Goal: Task Accomplishment & Management: Complete application form

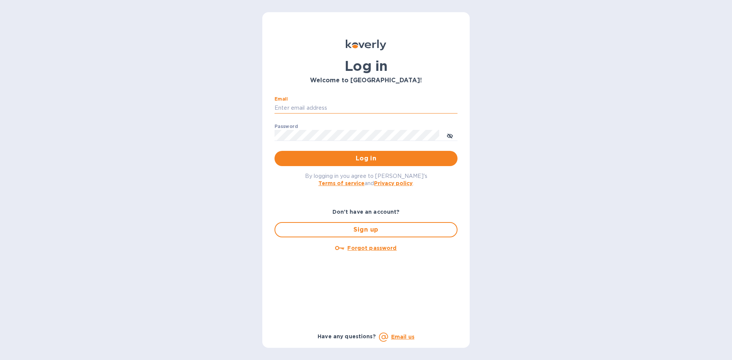
click at [286, 105] on input "Email" at bounding box center [366, 108] width 183 height 11
type input "Tully@parkingsafeplus.com"
click at [275, 151] on button "Log in" at bounding box center [366, 158] width 183 height 15
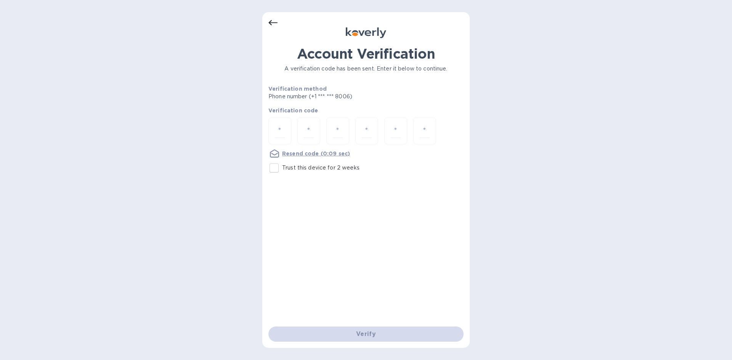
click at [271, 170] on input "Trust this device for 2 weeks" at bounding box center [274, 168] width 16 height 16
checkbox input "true"
click at [278, 135] on input "number" at bounding box center [280, 131] width 10 height 14
paste input "1"
type input "1"
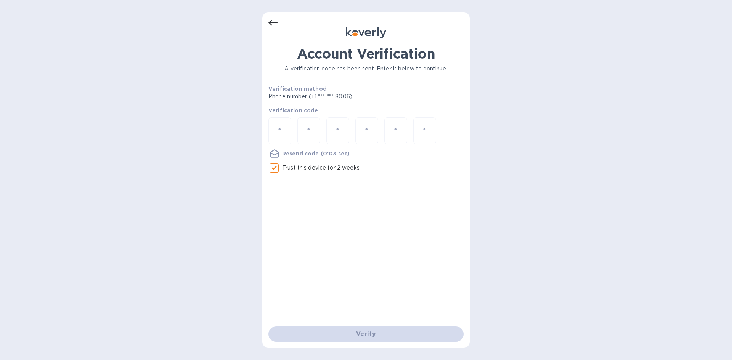
type input "3"
type input "8"
type input "2"
type input "8"
type input "6"
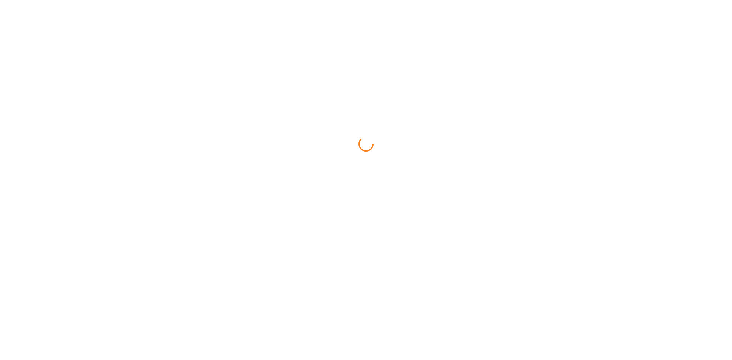
click at [383, 0] on html at bounding box center [366, 0] width 732 height 0
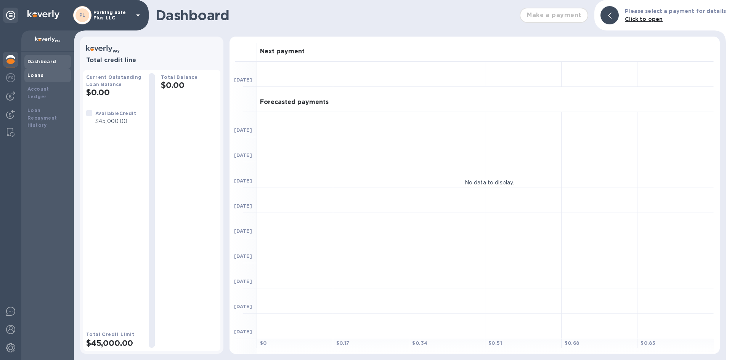
click at [31, 74] on b "Loans" at bounding box center [35, 75] width 16 height 6
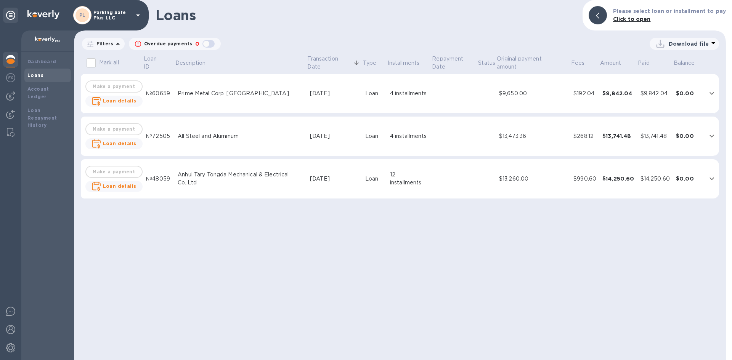
click at [215, 138] on div "All Steel and Aluminum" at bounding box center [241, 136] width 126 height 8
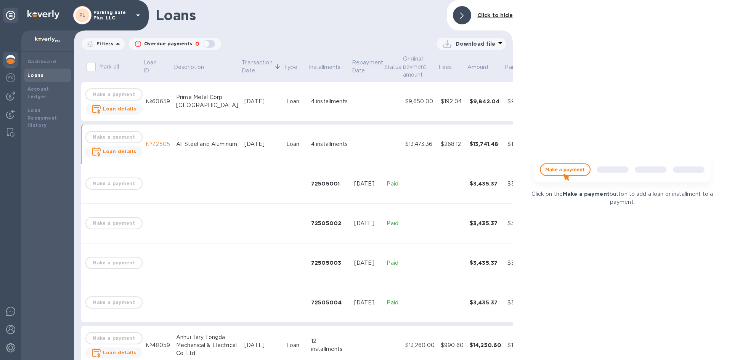
click at [180, 100] on div "Prime Metal Corp. [GEOGRAPHIC_DATA]" at bounding box center [207, 101] width 62 height 16
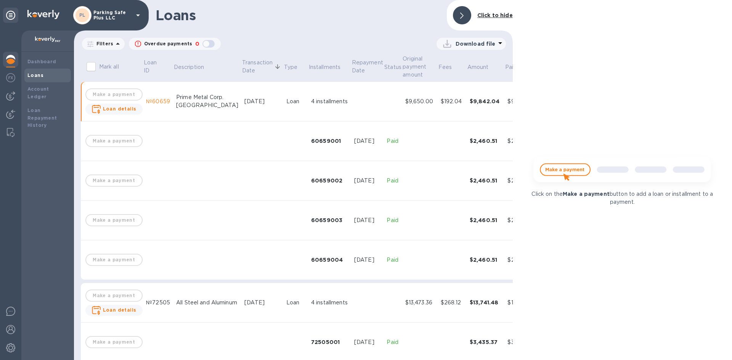
click at [185, 299] on div "All Steel and Aluminum" at bounding box center [207, 303] width 62 height 8
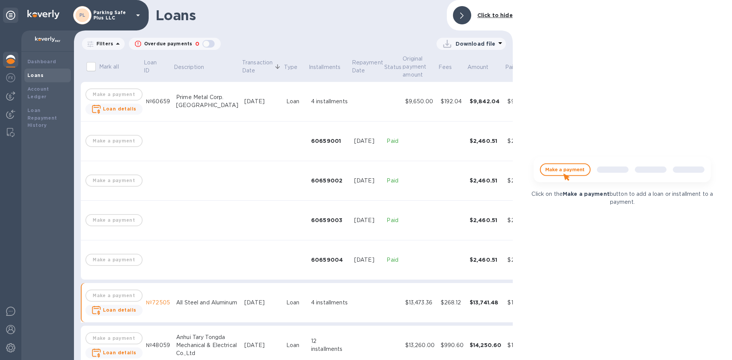
scroll to position [24, 0]
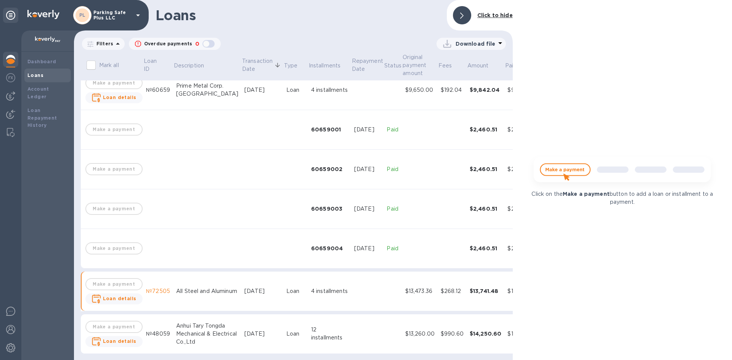
click at [183, 288] on div "All Steel and Aluminum" at bounding box center [207, 292] width 62 height 8
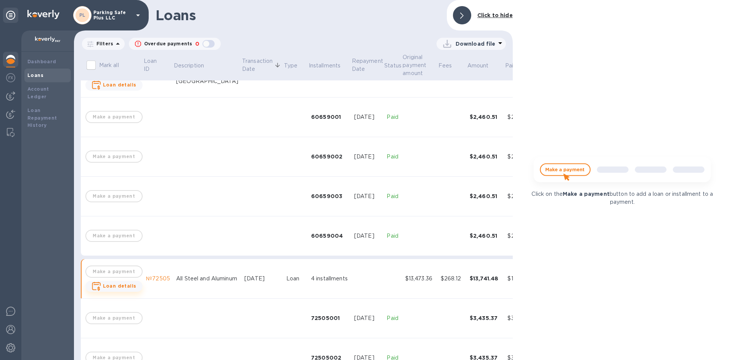
click at [120, 288] on b "Loan details" at bounding box center [120, 286] width 34 height 6
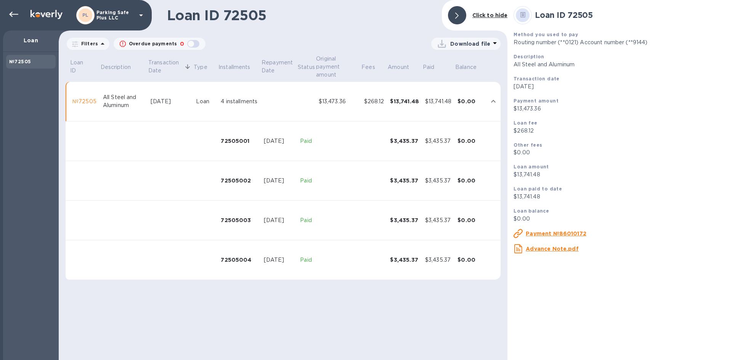
click at [636, 42] on p "Routing number (**0121) Account number (**9144)" at bounding box center [620, 43] width 212 height 8
click at [622, 44] on p "Routing number (**0121) Account number (**9144)" at bounding box center [620, 43] width 212 height 8
click at [569, 66] on p "All Steel and Aluminum" at bounding box center [620, 65] width 212 height 8
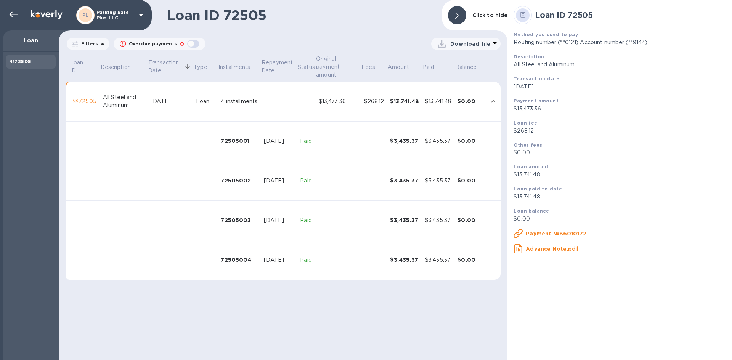
click at [587, 41] on p "Routing number (**0121) Account number (**9144)" at bounding box center [620, 43] width 212 height 8
click at [564, 42] on p "Routing number (**0121) Account number (**9144)" at bounding box center [620, 43] width 212 height 8
click at [561, 234] on u "Payment №86010172" at bounding box center [556, 234] width 61 height 6
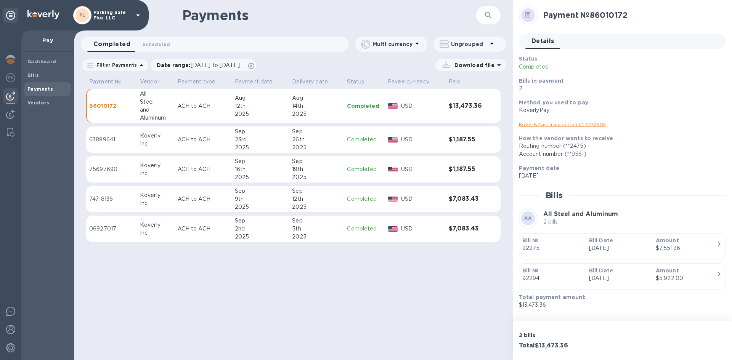
click at [556, 123] on link "KoverlyPay Transaction ID № 72505" at bounding box center [562, 125] width 87 height 6
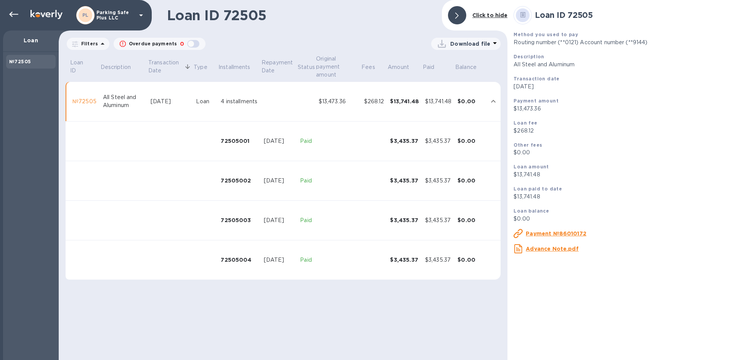
click at [640, 40] on p "Routing number (**0121) Account number (**9144)" at bounding box center [620, 43] width 212 height 8
click at [630, 41] on p "Routing number (**0121) Account number (**9144)" at bounding box center [620, 43] width 212 height 8
click at [16, 14] on icon at bounding box center [13, 14] width 9 height 9
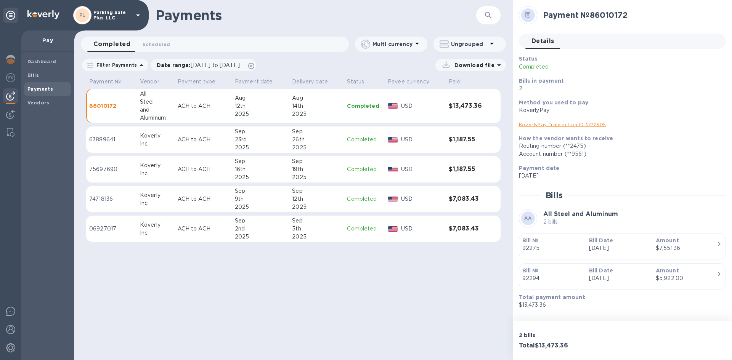
click at [171, 106] on div "Steel" at bounding box center [156, 102] width 32 height 8
click at [49, 76] on span "Bills" at bounding box center [47, 76] width 40 height 8
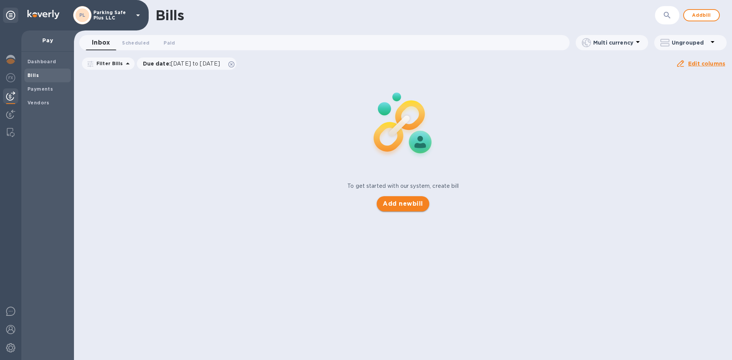
click at [398, 206] on span "Add new bill" at bounding box center [403, 203] width 40 height 9
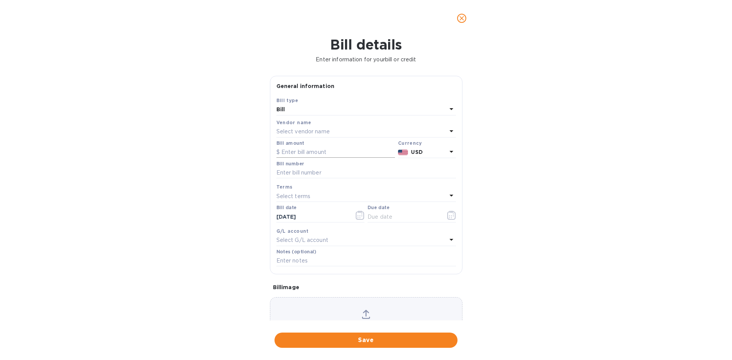
click at [304, 152] on input "text" at bounding box center [335, 152] width 119 height 11
click at [297, 154] on input "text" at bounding box center [335, 152] width 119 height 11
type input "4,146.80"
click at [410, 214] on input "text" at bounding box center [404, 216] width 72 height 11
click at [448, 217] on icon "button" at bounding box center [451, 215] width 9 height 9
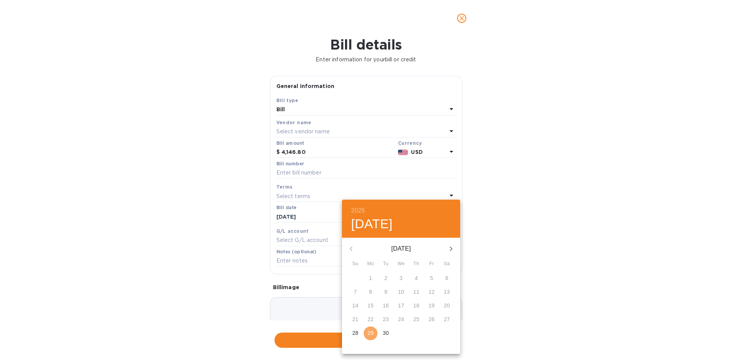
click at [372, 336] on p "29" at bounding box center [371, 333] width 6 height 8
type input "[DATE]"
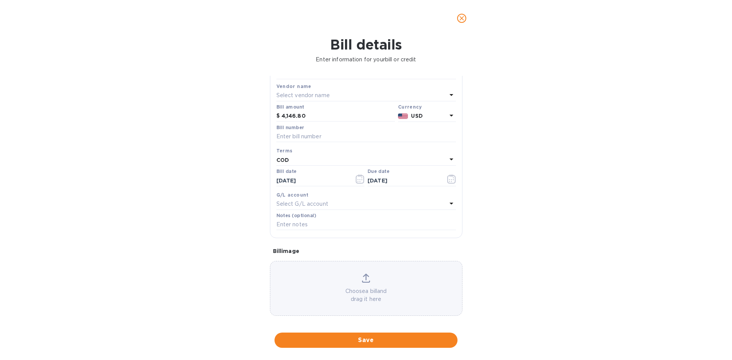
scroll to position [41, 0]
click at [387, 339] on span "Save" at bounding box center [366, 340] width 171 height 9
click at [306, 129] on input "text" at bounding box center [366, 132] width 180 height 11
paste input "92750"
type input "92750"
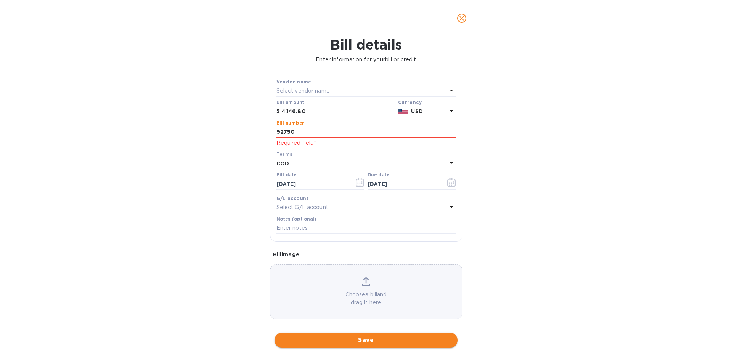
click at [379, 340] on span "Save" at bounding box center [366, 340] width 171 height 9
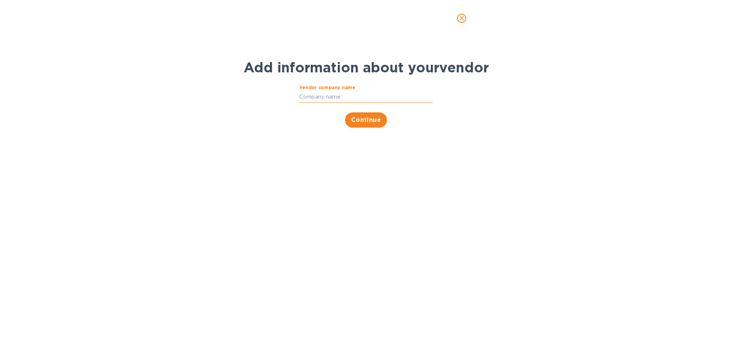
click at [348, 98] on input "Vendor company name" at bounding box center [365, 96] width 133 height 11
type input "All steel"
click at [369, 117] on span "Continue" at bounding box center [366, 120] width 30 height 9
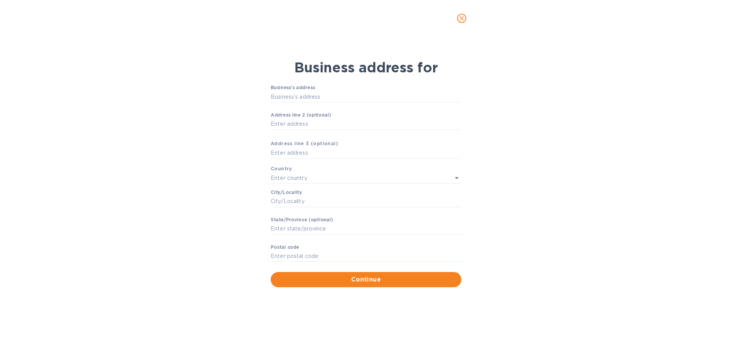
click at [464, 16] on icon "close" at bounding box center [462, 18] width 8 height 8
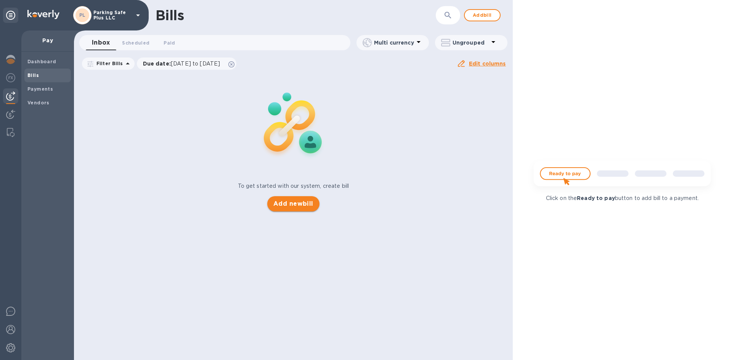
click at [305, 205] on span "Add new bill" at bounding box center [293, 203] width 40 height 9
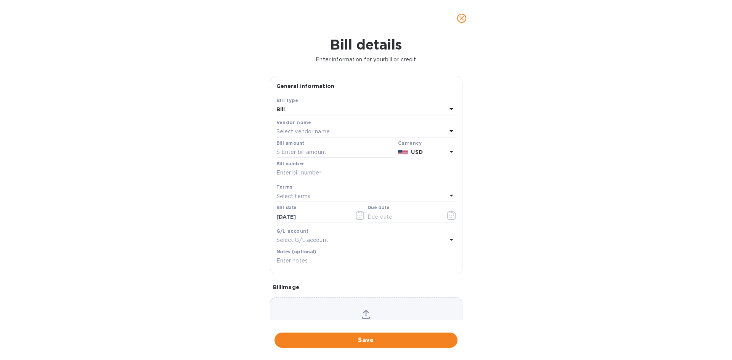
click at [331, 130] on div "Select vendor name" at bounding box center [361, 132] width 170 height 11
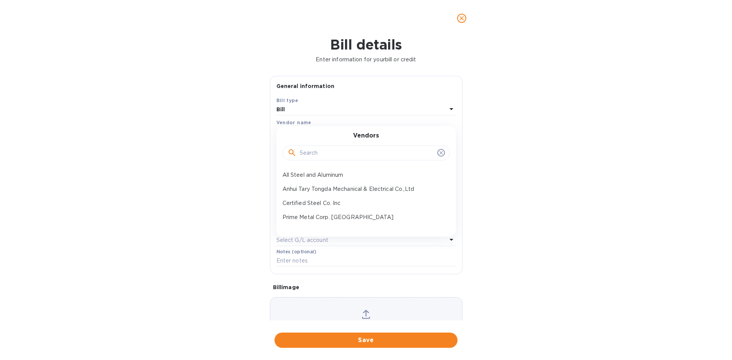
click at [321, 156] on input "text" at bounding box center [367, 153] width 135 height 11
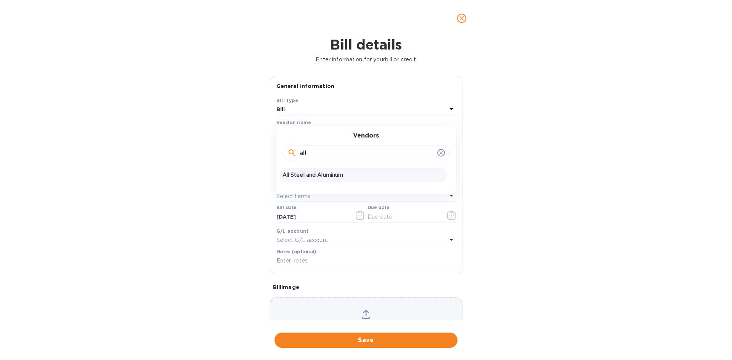
type input "all"
click at [311, 178] on p "All Steel and Aluminum" at bounding box center [363, 175] width 161 height 8
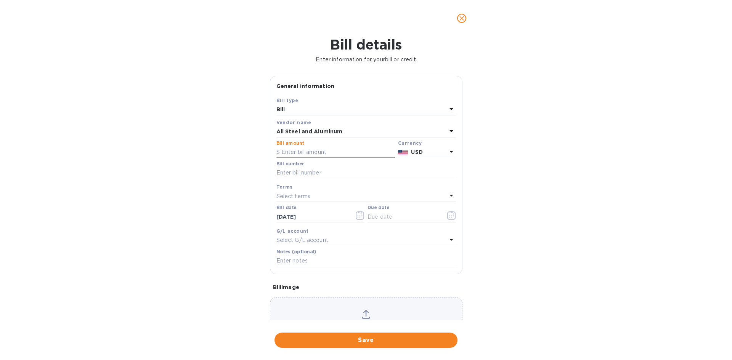
click at [313, 148] on input "text" at bounding box center [335, 152] width 119 height 11
type input "4,146.80"
click at [310, 173] on input "text" at bounding box center [366, 172] width 180 height 11
paste input "92750"
type input "92750"
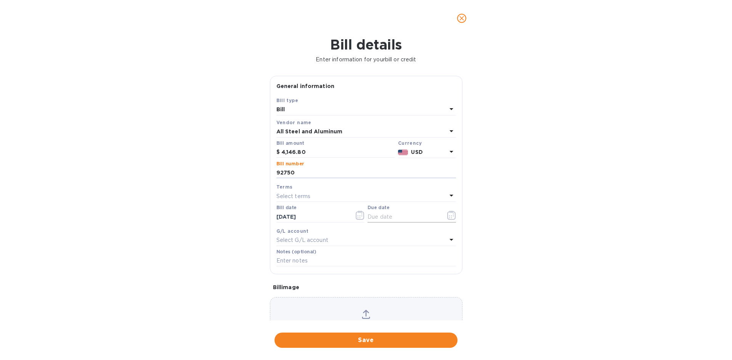
click at [453, 214] on icon "button" at bounding box center [453, 214] width 1 height 1
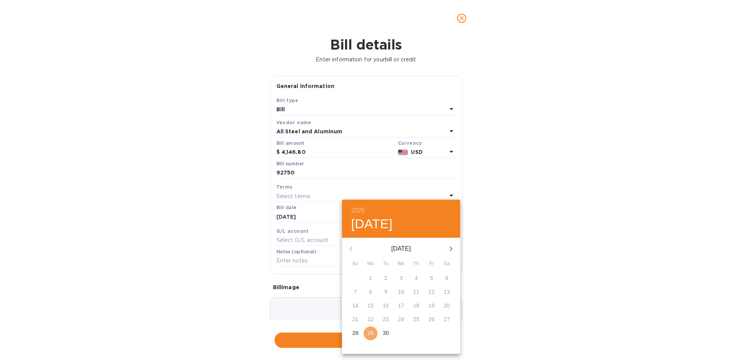
click at [370, 336] on p "29" at bounding box center [371, 333] width 6 height 8
type input "[DATE]"
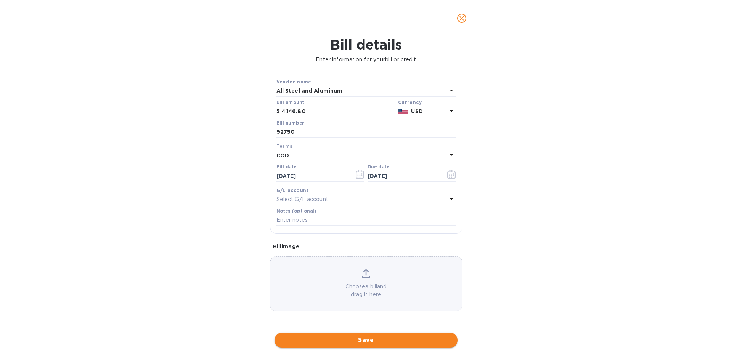
click at [368, 344] on span "Save" at bounding box center [366, 340] width 171 height 9
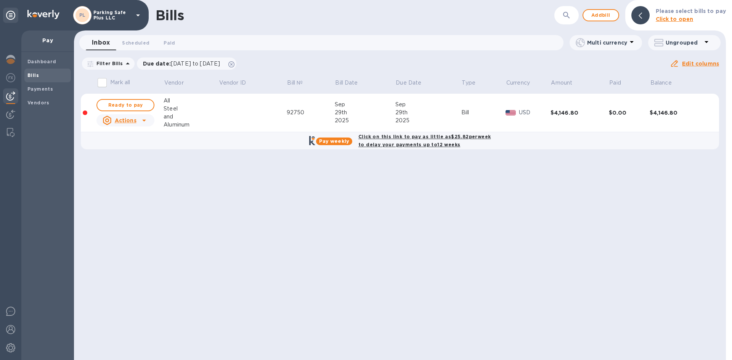
click at [149, 120] on div at bounding box center [144, 120] width 12 height 12
click at [211, 171] on div at bounding box center [366, 180] width 732 height 360
click at [132, 105] on span "Ready to pay" at bounding box center [125, 105] width 44 height 9
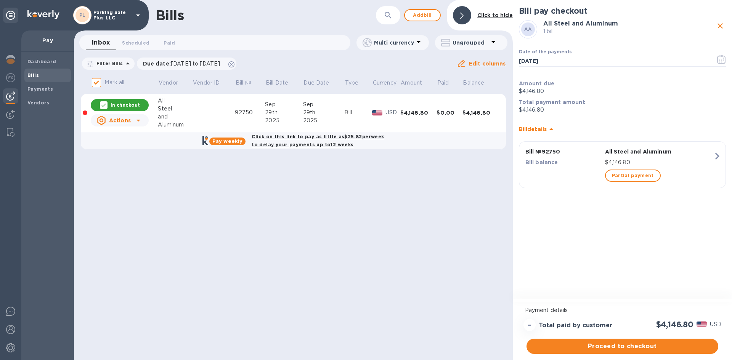
click at [687, 158] on div "$4,146.80" at bounding box center [659, 162] width 111 height 11
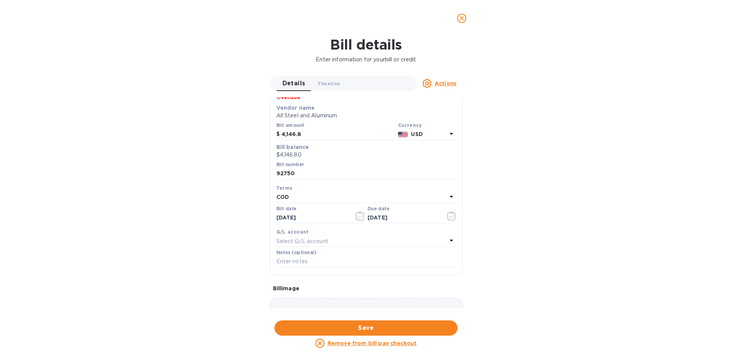
scroll to position [0, 0]
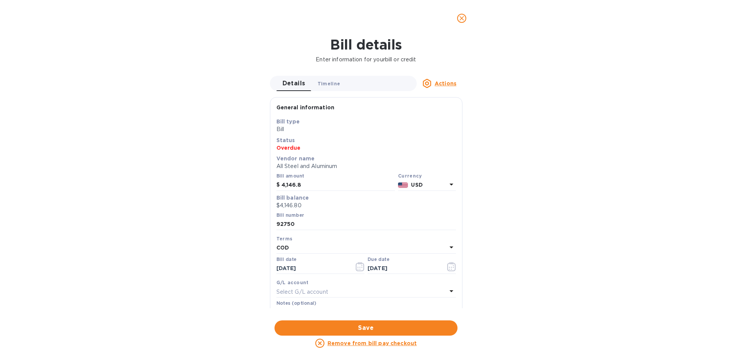
click at [328, 84] on span "Timeline 0" at bounding box center [329, 84] width 23 height 8
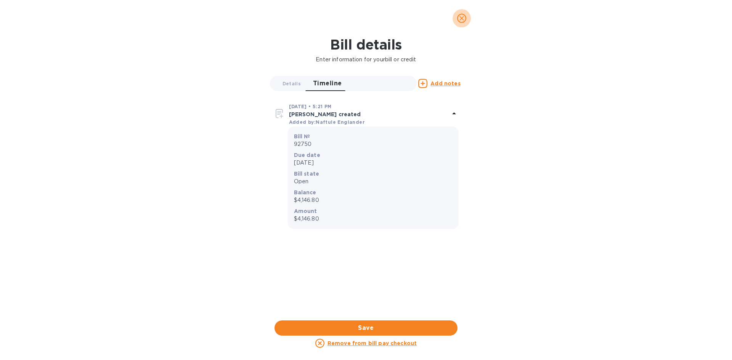
click at [461, 18] on icon "close" at bounding box center [462, 18] width 8 height 8
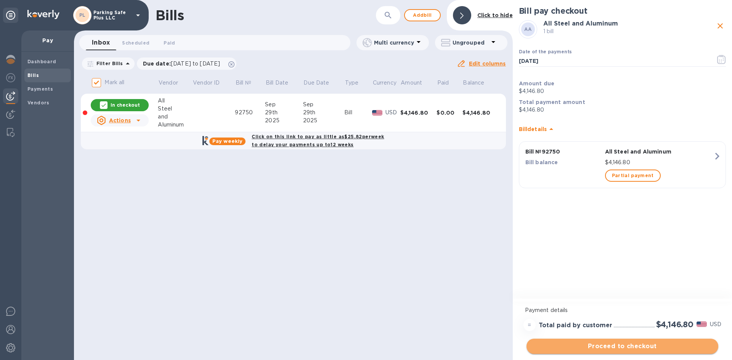
click at [646, 350] on span "Proceed to checkout" at bounding box center [623, 346] width 180 height 9
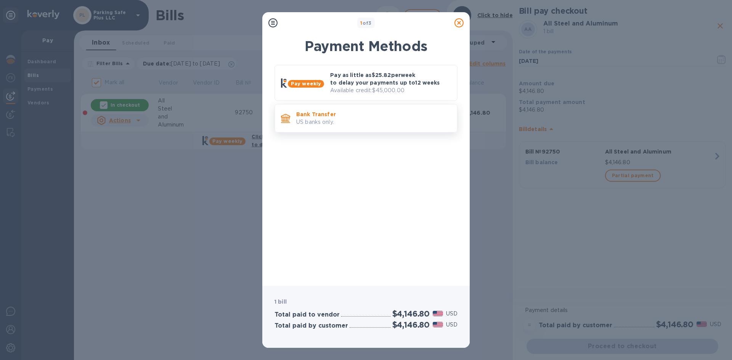
click at [361, 119] on p "US banks only." at bounding box center [373, 122] width 155 height 8
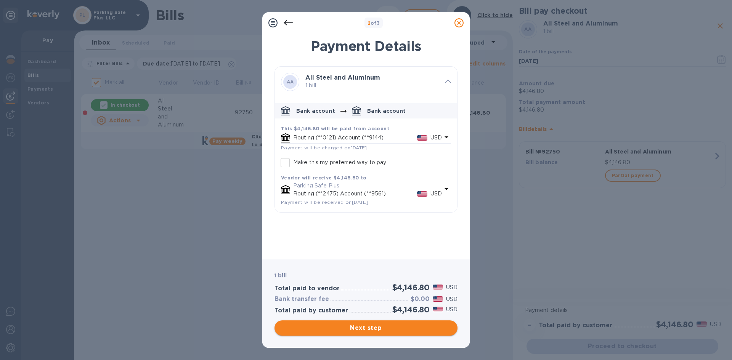
click at [394, 324] on span "Next step" at bounding box center [366, 328] width 171 height 9
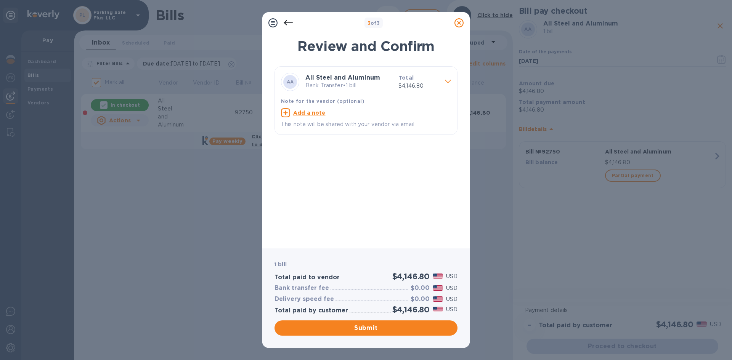
click at [443, 77] on div at bounding box center [448, 81] width 12 height 13
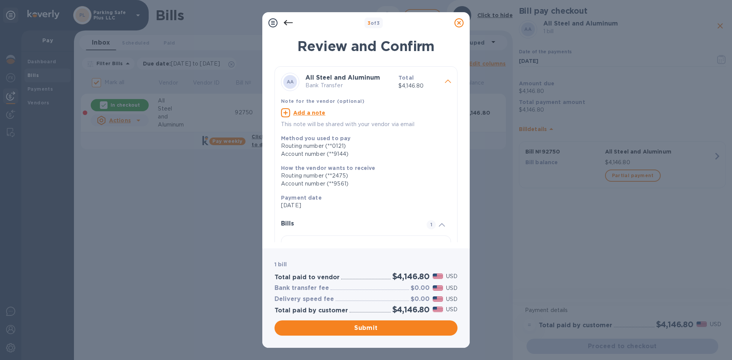
click at [333, 124] on p "This note will be shared with your vendor via email" at bounding box center [366, 124] width 170 height 8
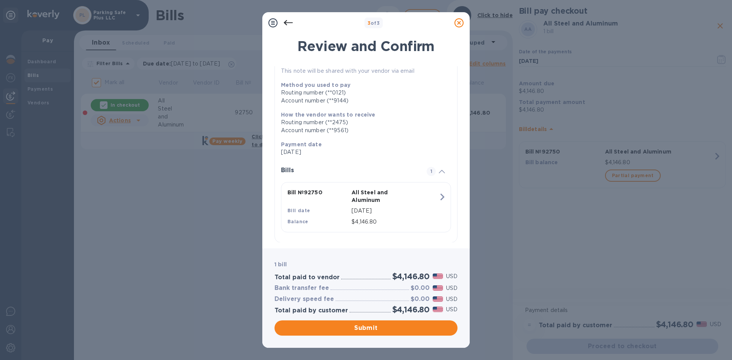
scroll to position [54, 0]
click at [275, 22] on icon at bounding box center [272, 22] width 9 height 9
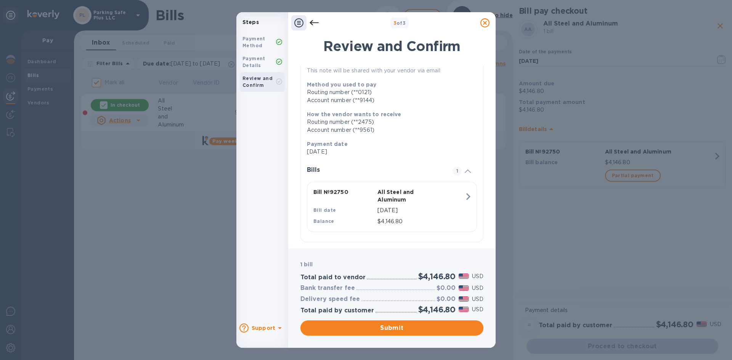
click at [266, 61] on div "Payment Details" at bounding box center [260, 62] width 34 height 14
click at [263, 46] on div "Payment Method" at bounding box center [260, 42] width 34 height 14
click at [447, 198] on div "Bill № 92750 All Steel and Aluminum Bill date [DATE] Balance $4,146.80" at bounding box center [390, 207] width 163 height 47
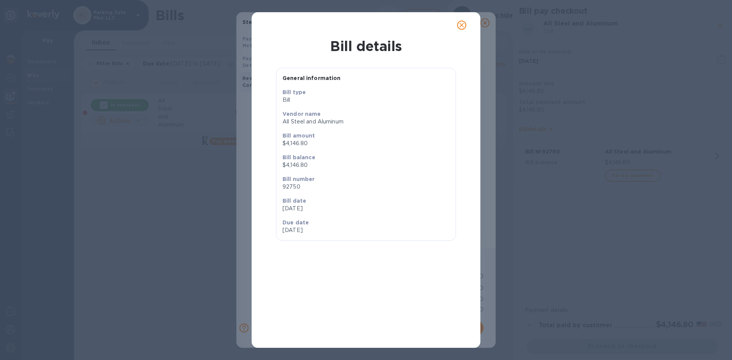
drag, startPoint x: 283, startPoint y: 76, endPoint x: 337, endPoint y: 235, distance: 168.0
click at [337, 235] on div "General information Bill type Bill Vendor name All Steel and Aluminum Bill amou…" at bounding box center [366, 154] width 180 height 173
click at [337, 235] on div "Due date [DATE]" at bounding box center [322, 227] width 87 height 22
click at [464, 25] on icon "close" at bounding box center [462, 25] width 8 height 8
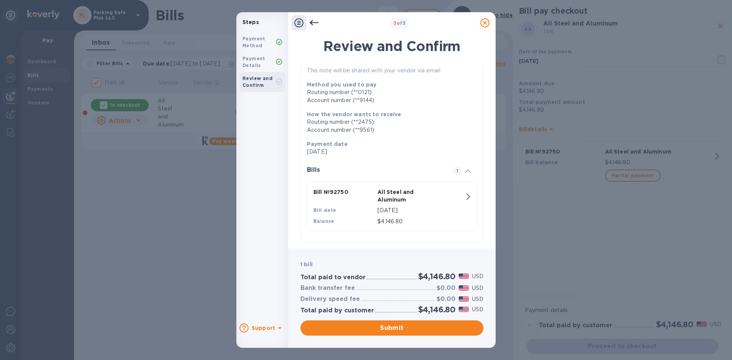
click at [483, 25] on icon at bounding box center [484, 22] width 9 height 9
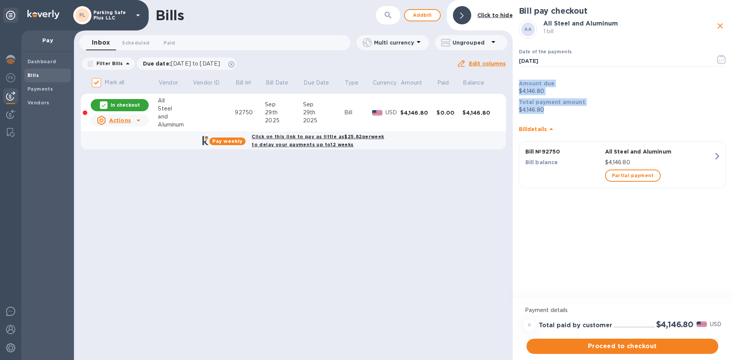
drag, startPoint x: 553, startPoint y: 113, endPoint x: 518, endPoint y: 83, distance: 45.9
click at [518, 83] on div "AA All Steel and Aluminum 1 bill Date of the payments [DATE] ​ Amount due $4,14…" at bounding box center [622, 106] width 210 height 175
click at [518, 83] on div "Amount due $4,146.80" at bounding box center [622, 87] width 210 height 19
drag, startPoint x: 520, startPoint y: 83, endPoint x: 554, endPoint y: 116, distance: 48.0
click at [554, 116] on div "AA All Steel and Aluminum 1 bill Date of the payments [DATE] ​ Amount due $4,14…" at bounding box center [622, 106] width 210 height 175
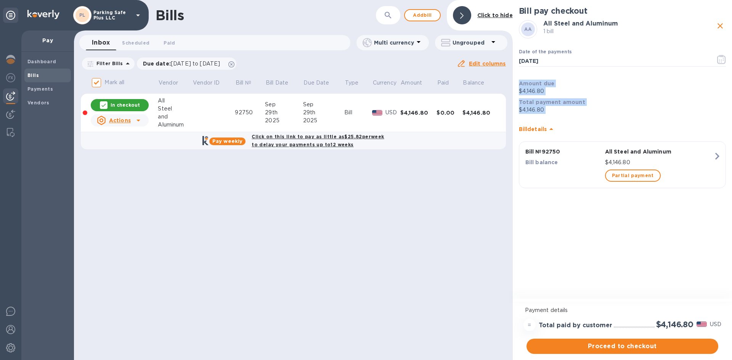
click at [555, 113] on p "$4,146.80" at bounding box center [622, 110] width 207 height 8
drag, startPoint x: 553, startPoint y: 109, endPoint x: 519, endPoint y: 80, distance: 44.9
click at [516, 78] on div "Bill pay checkout AA All Steel and Aluminum 1 bill Date of the payments [DATE] …" at bounding box center [622, 150] width 219 height 300
click at [519, 80] on b "Amount due" at bounding box center [537, 83] width 36 height 6
drag, startPoint x: 518, startPoint y: 52, endPoint x: 569, endPoint y: 165, distance: 123.7
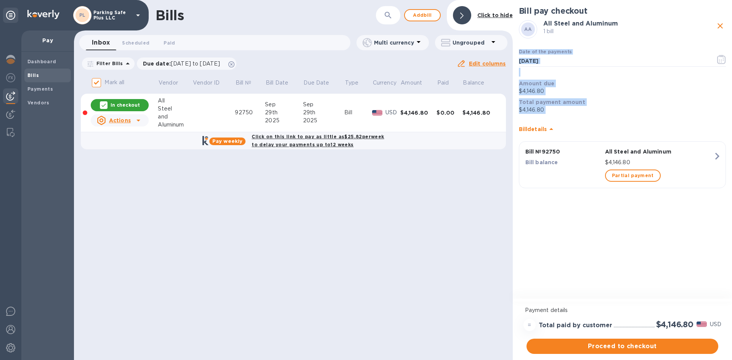
click at [578, 238] on div "Bill pay checkout AA All Steel and Aluminum 1 bill Date of the payments [DATE] …" at bounding box center [622, 150] width 219 height 300
click at [567, 116] on div "Bill details Bill № 92750 All Steel and Aluminum Bill balance $4,146.80 Partial…" at bounding box center [622, 155] width 210 height 78
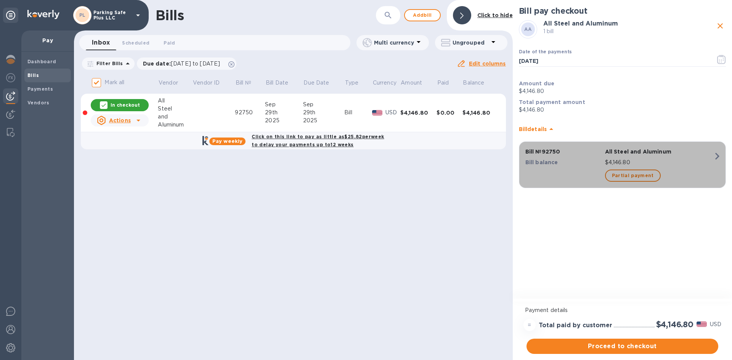
click at [700, 154] on p "All Steel and Aluminum" at bounding box center [659, 152] width 108 height 8
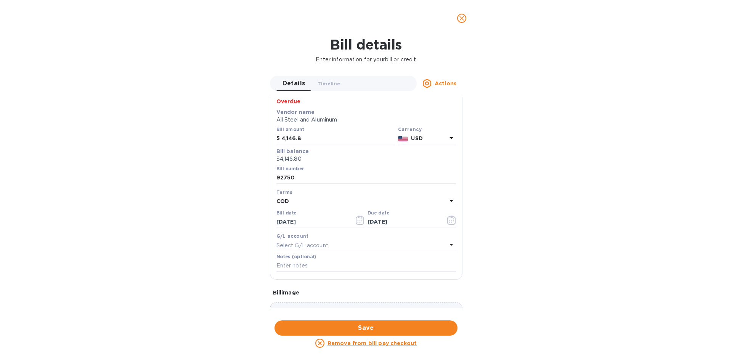
scroll to position [0, 0]
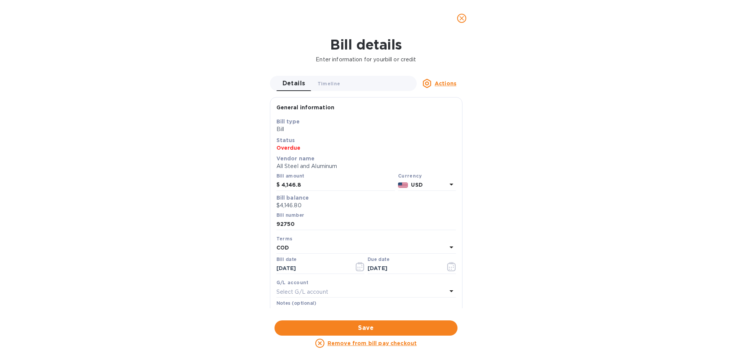
click at [462, 20] on icon "close" at bounding box center [462, 18] width 8 height 8
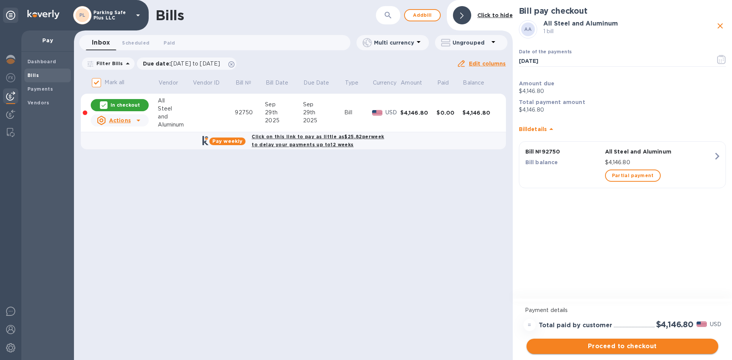
click at [647, 345] on span "Proceed to checkout" at bounding box center [623, 346] width 180 height 9
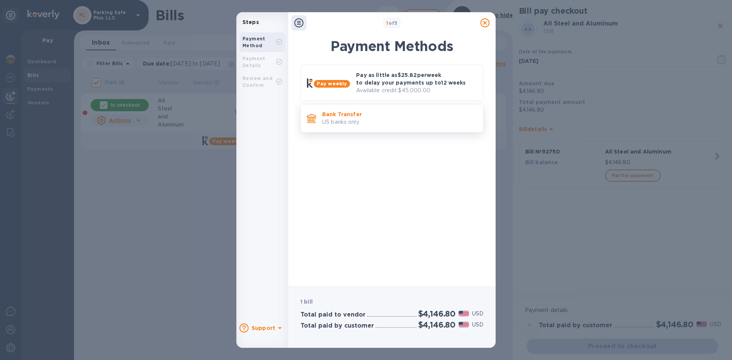
click at [388, 119] on p "US banks only." at bounding box center [399, 122] width 155 height 8
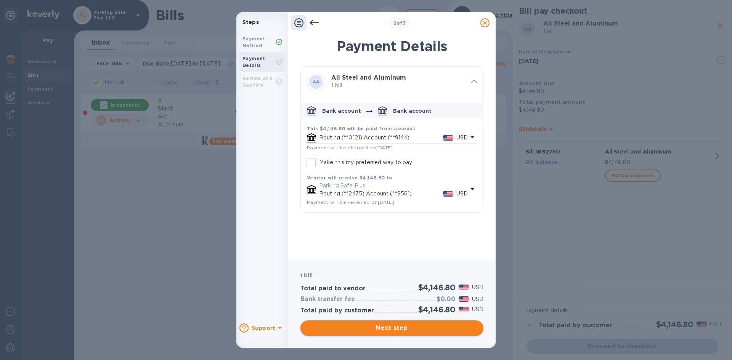
click at [411, 326] on span "Next step" at bounding box center [392, 328] width 171 height 9
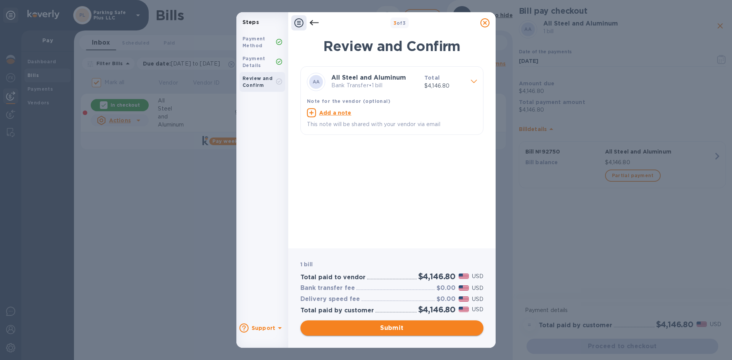
click at [406, 329] on span "Submit" at bounding box center [392, 328] width 171 height 9
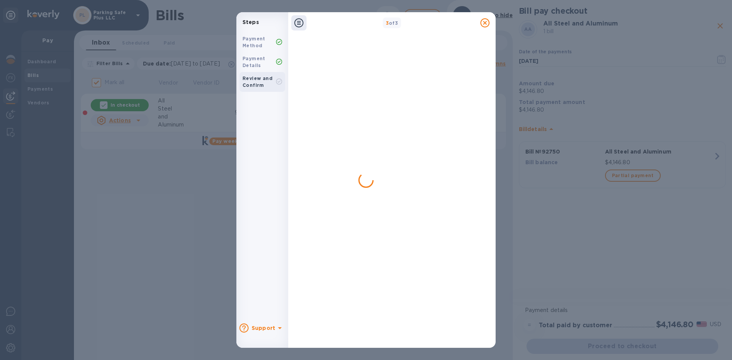
checkbox input "false"
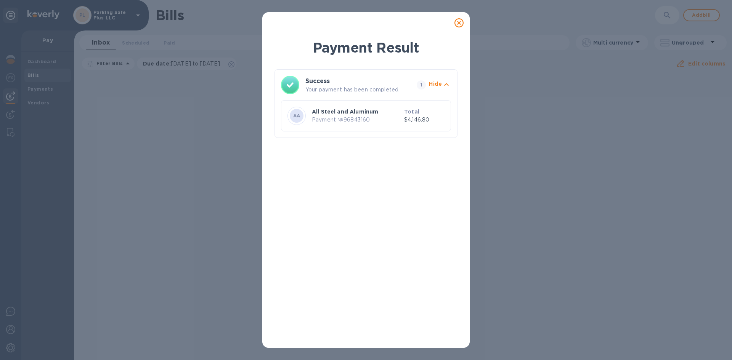
click at [463, 24] on icon at bounding box center [459, 22] width 9 height 9
